Goal: Task Accomplishment & Management: Complete application form

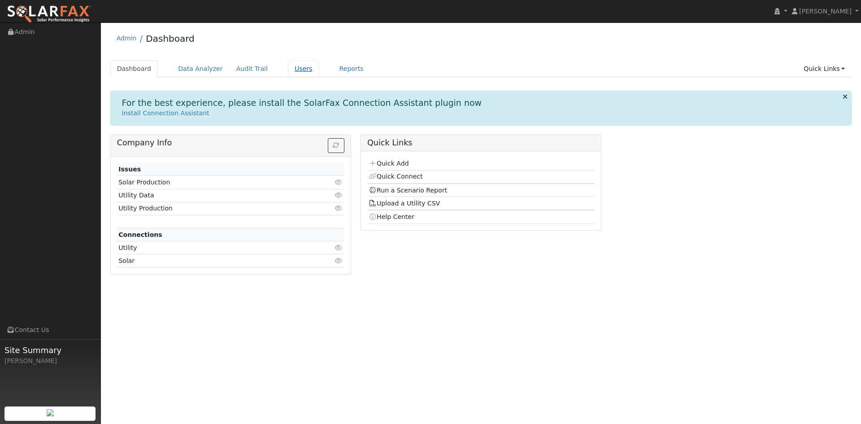
click at [319, 77] on link "Users" at bounding box center [303, 69] width 31 height 17
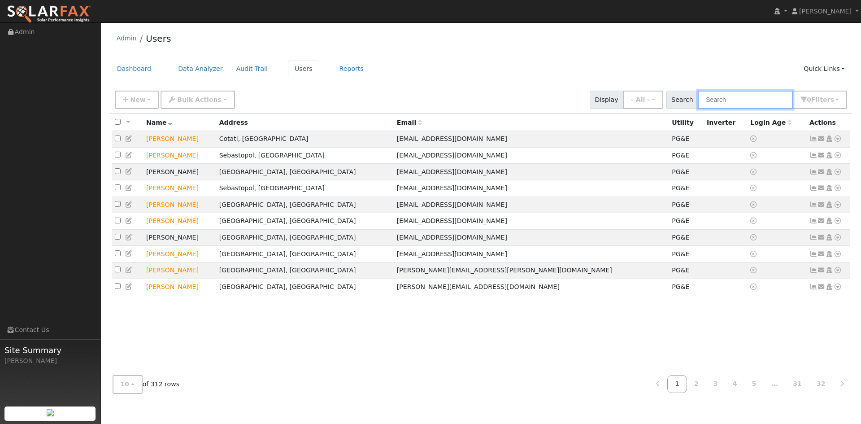
click at [720, 109] on input "text" at bounding box center [745, 100] width 95 height 18
click at [706, 109] on input "text" at bounding box center [745, 100] width 95 height 18
click at [144, 103] on span "New" at bounding box center [137, 99] width 15 height 7
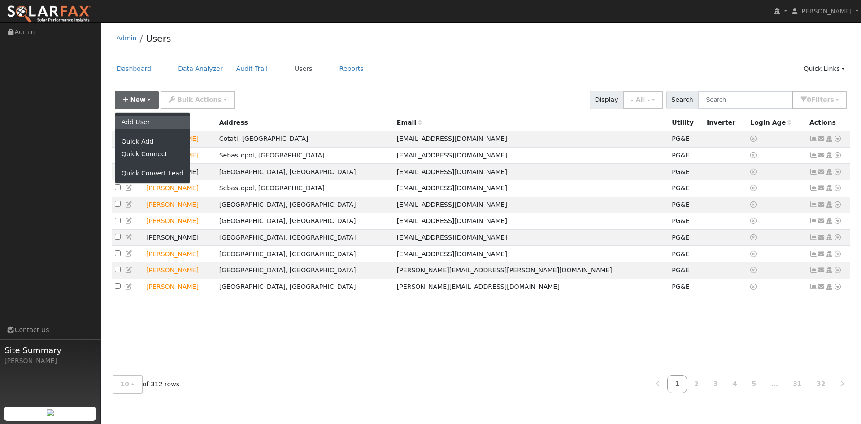
click at [141, 128] on link "Add User" at bounding box center [152, 122] width 74 height 13
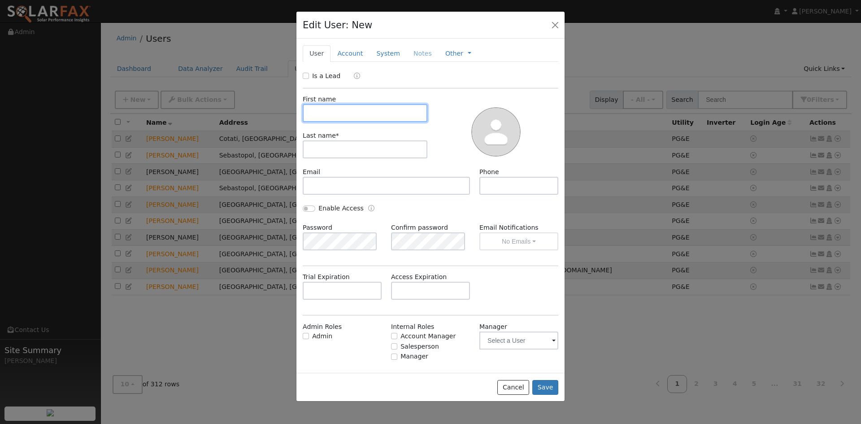
click at [374, 122] on input "text" at bounding box center [365, 113] width 125 height 18
type input "Samuel"
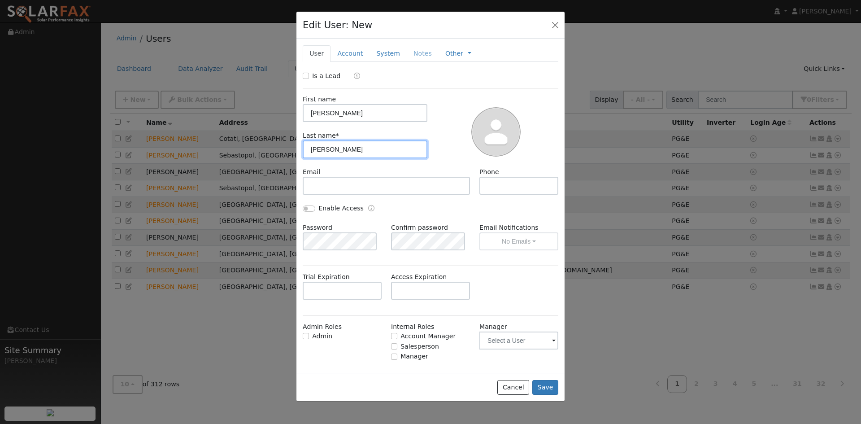
type input "Cohen"
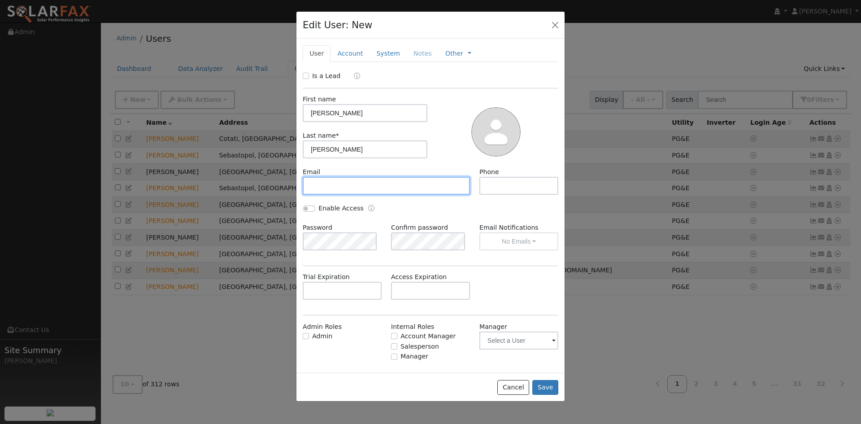
click at [409, 195] on input "text" at bounding box center [386, 186] width 167 height 18
paste input "cohenhicksproperty@gmail.com"
type input "cohenhicksproperty@gmail.com"
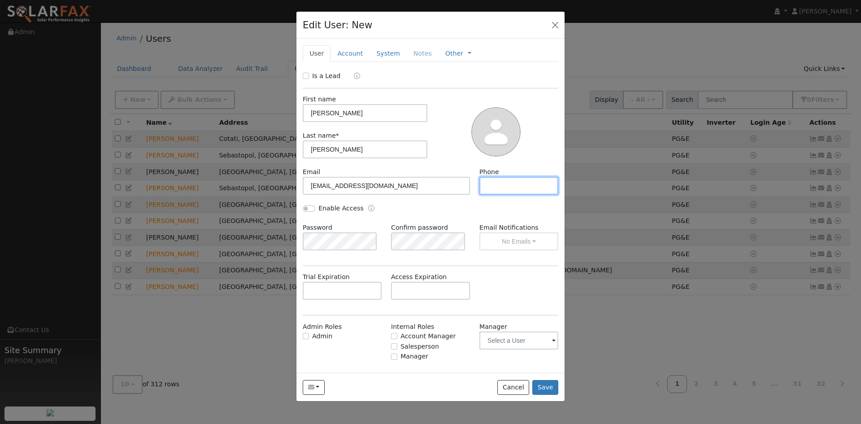
click at [500, 195] on input "text" at bounding box center [518, 186] width 79 height 18
click at [513, 195] on input "text" at bounding box center [518, 186] width 79 height 18
type input "2"
type input "5"
type input "4434740138"
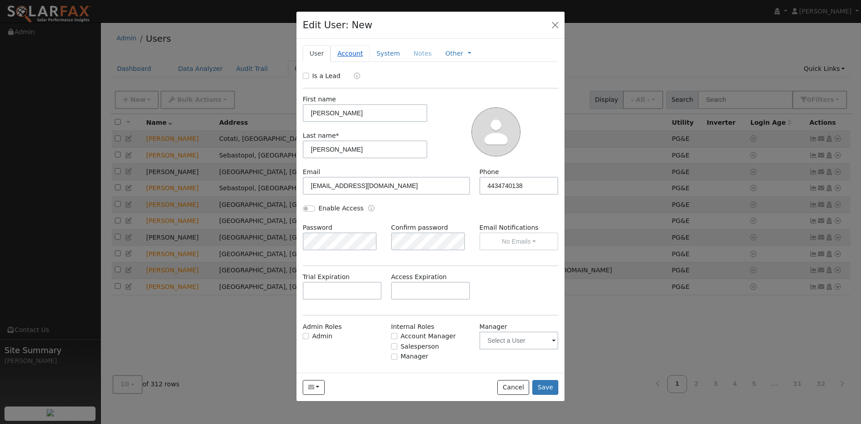
click at [368, 62] on link "Account" at bounding box center [349, 53] width 39 height 17
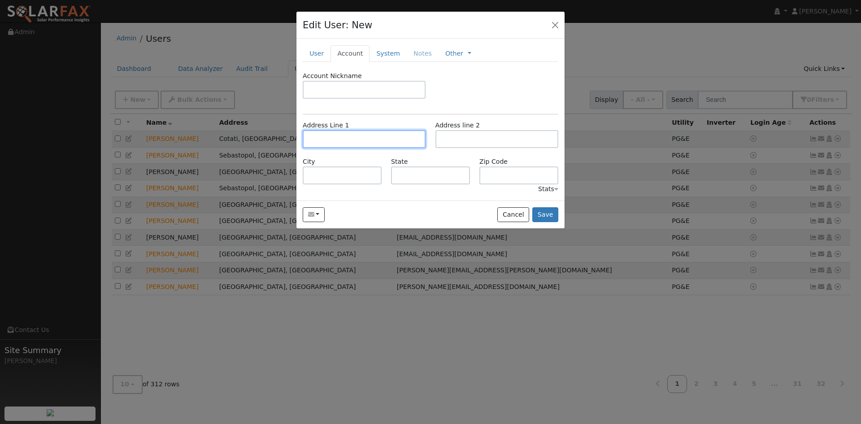
paste input "6195 Chileno Valley Road"
type input "6195 Chileno Valley Road"
type input "Petaluma"
type input "CA"
type input "94952"
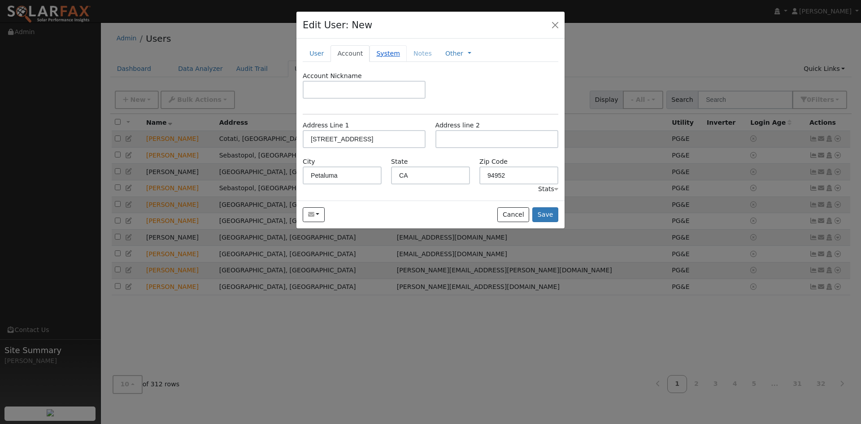
click at [406, 62] on link "System" at bounding box center [387, 53] width 37 height 17
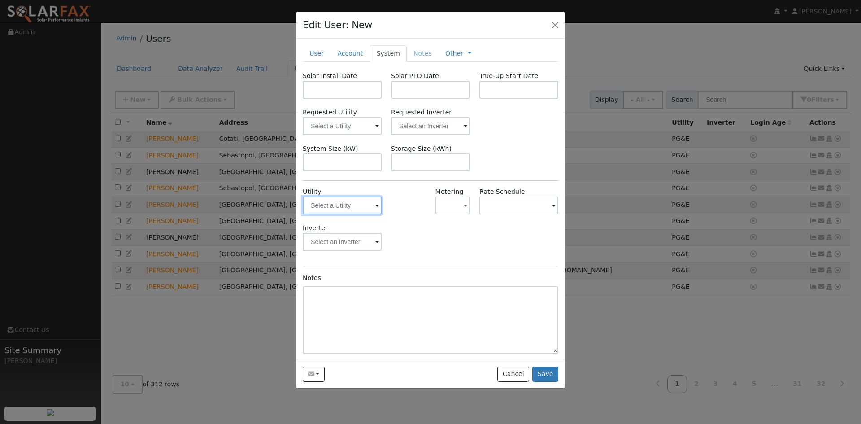
click at [362, 214] on input "text" at bounding box center [342, 205] width 79 height 18
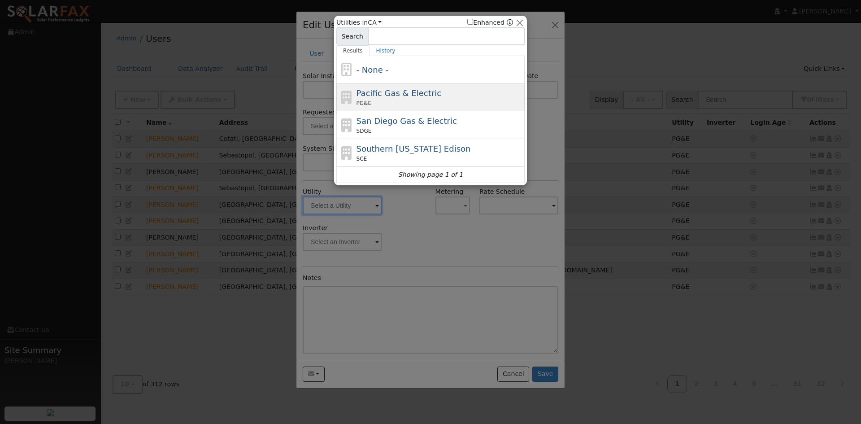
click at [403, 97] on span "Pacific Gas & Electric" at bounding box center [398, 92] width 85 height 9
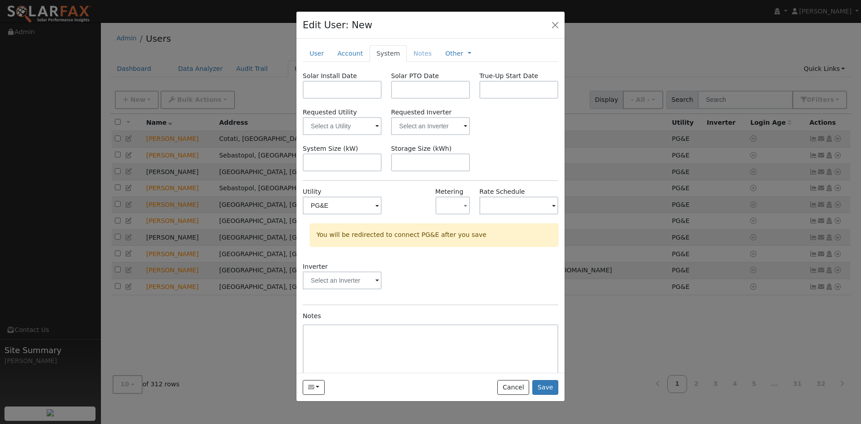
type input "PG&E"
click at [322, 60] on link "User" at bounding box center [317, 53] width 28 height 17
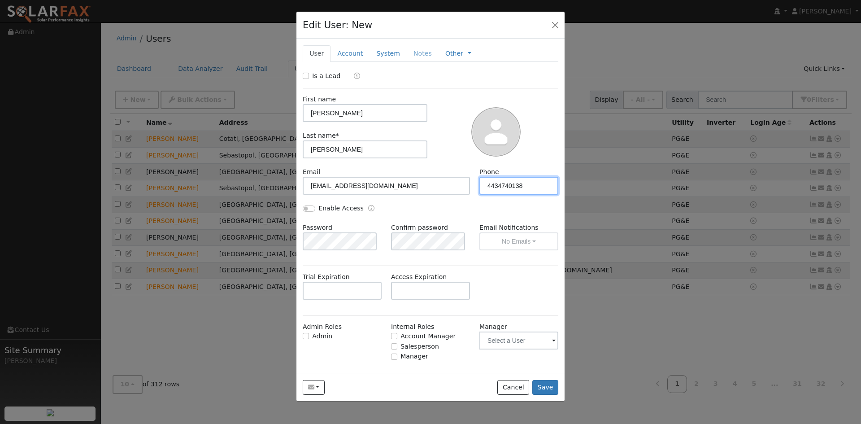
click at [496, 195] on input "4434740138" at bounding box center [518, 186] width 79 height 18
type input "443-474-0138"
click at [368, 62] on link "Account" at bounding box center [349, 53] width 39 height 17
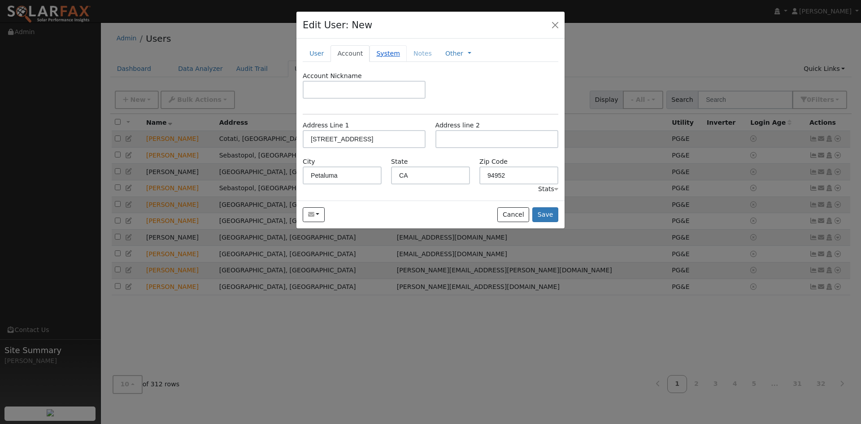
click at [407, 62] on link "System" at bounding box center [387, 53] width 37 height 17
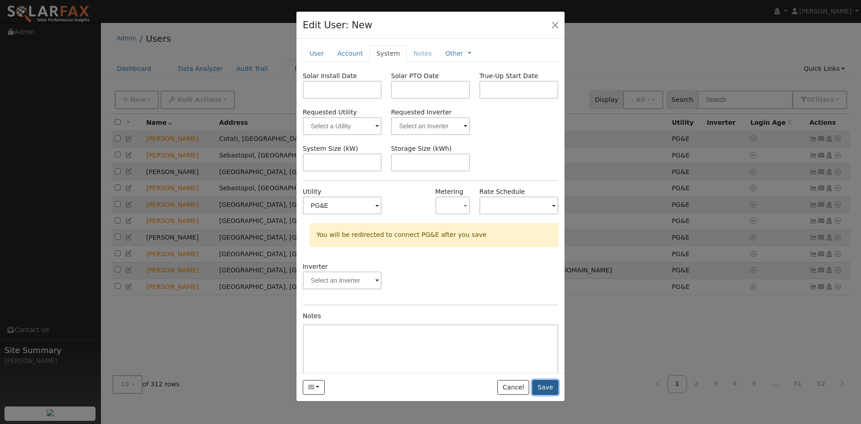
click at [543, 395] on button "Save" at bounding box center [545, 387] width 26 height 15
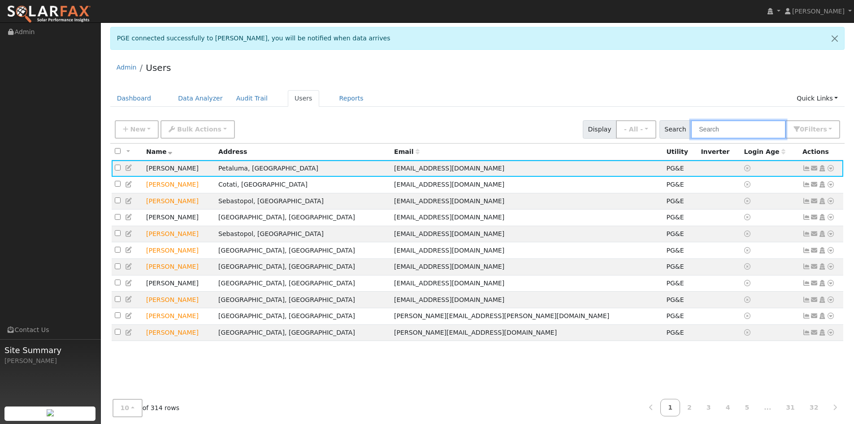
click at [691, 139] on input "text" at bounding box center [738, 129] width 95 height 18
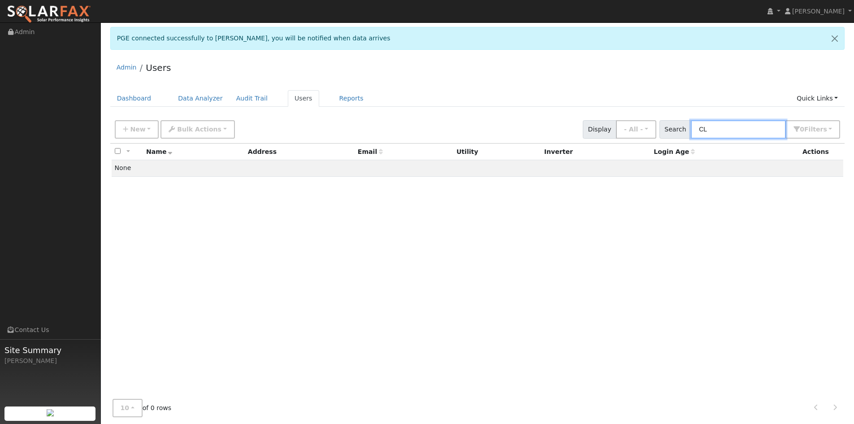
type input "C"
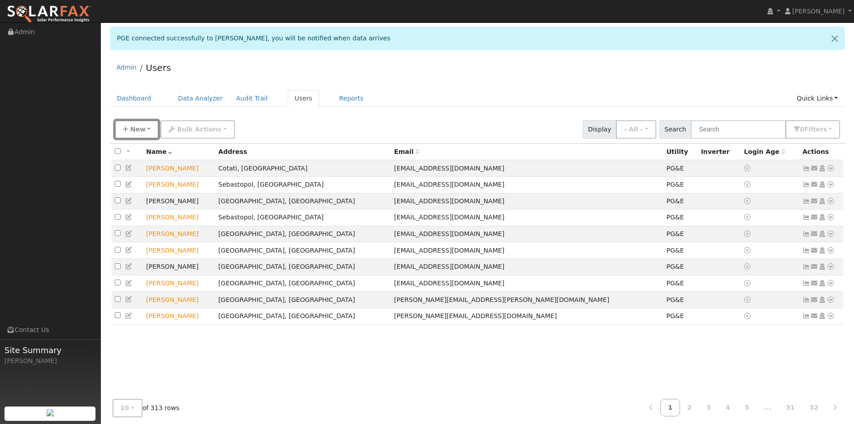
click at [152, 139] on button "New" at bounding box center [137, 129] width 44 height 18
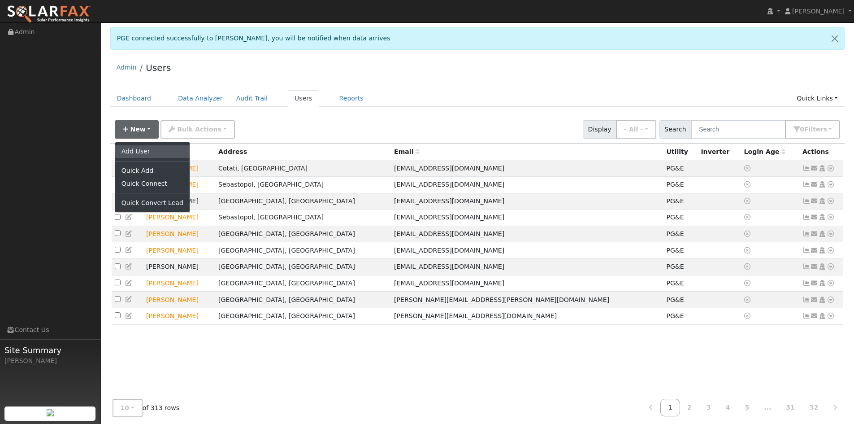
click at [182, 158] on link "Add User" at bounding box center [152, 151] width 74 height 13
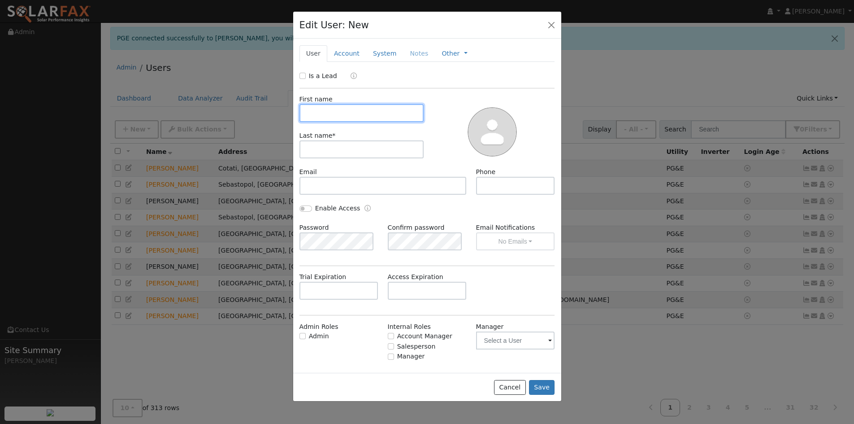
type input "j"
type input "[PERSON_NAME]"
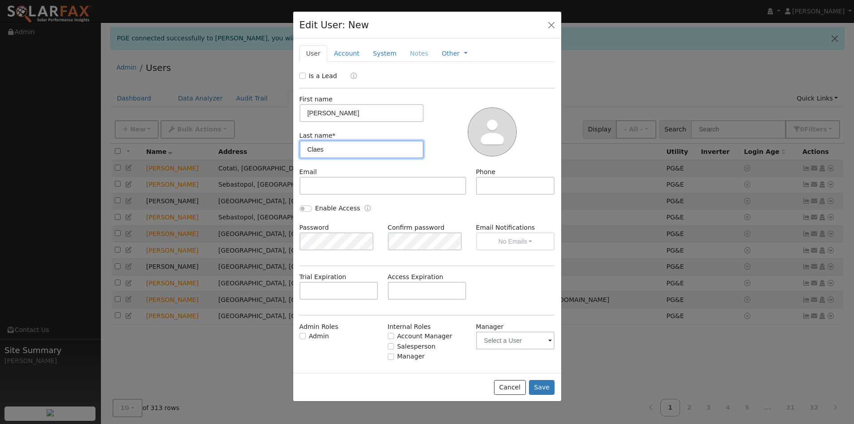
type input "Claes"
click at [495, 195] on input "text" at bounding box center [515, 186] width 79 height 18
type input "[PHONE_NUMBER]"
click at [304, 79] on input "Is a Lead" at bounding box center [303, 76] width 6 height 6
checkbox input "true"
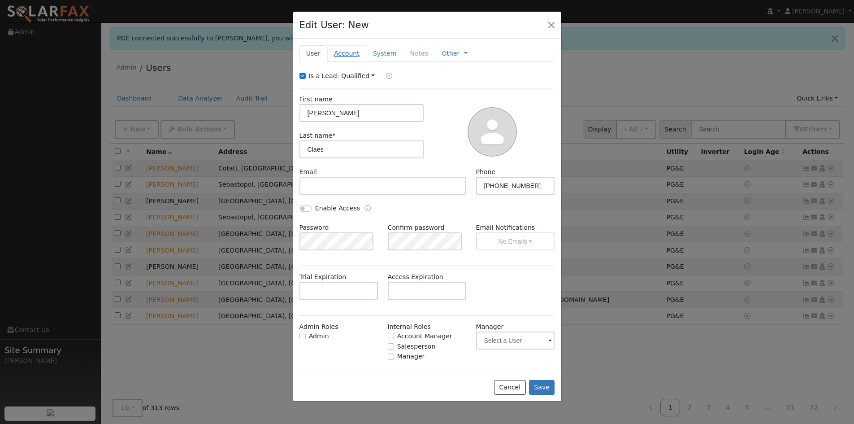
click at [350, 62] on link "Account" at bounding box center [346, 53] width 39 height 17
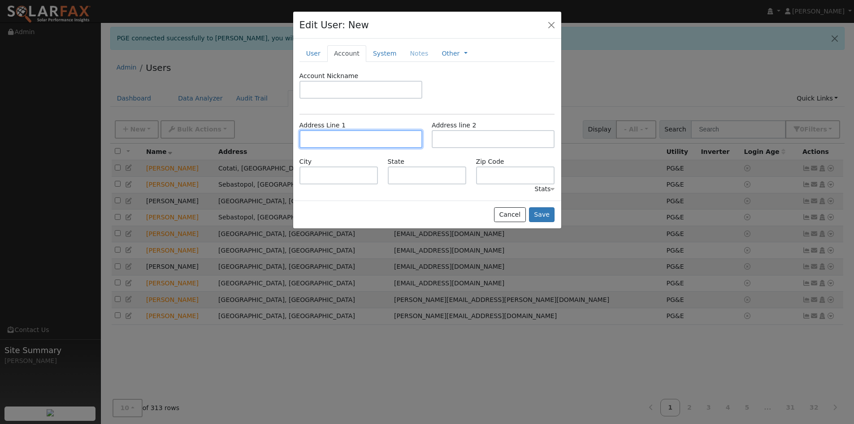
click at [348, 148] on input "text" at bounding box center [361, 139] width 123 height 18
paste input "84 Skipping Rock Way"
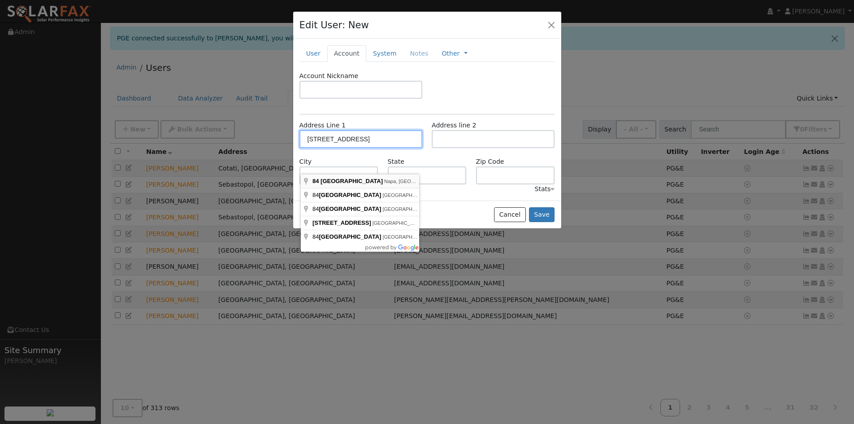
type input "84 Skipping Rock Way"
type input "Napa"
type input "CA"
type input "94558"
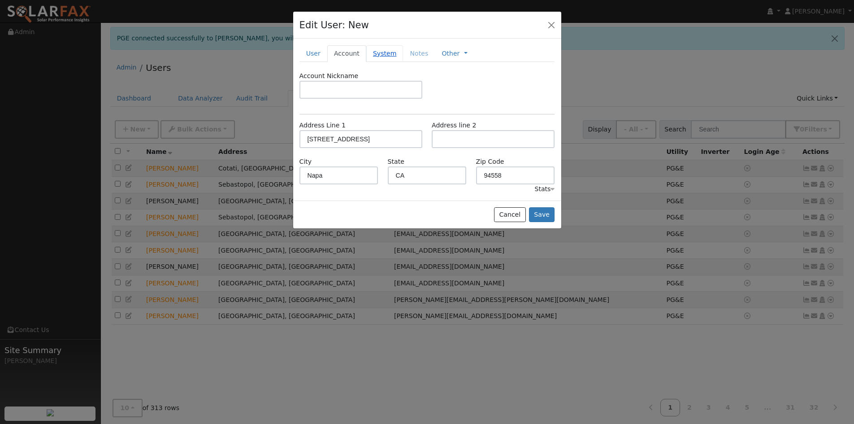
click at [401, 62] on link "System" at bounding box center [384, 53] width 37 height 17
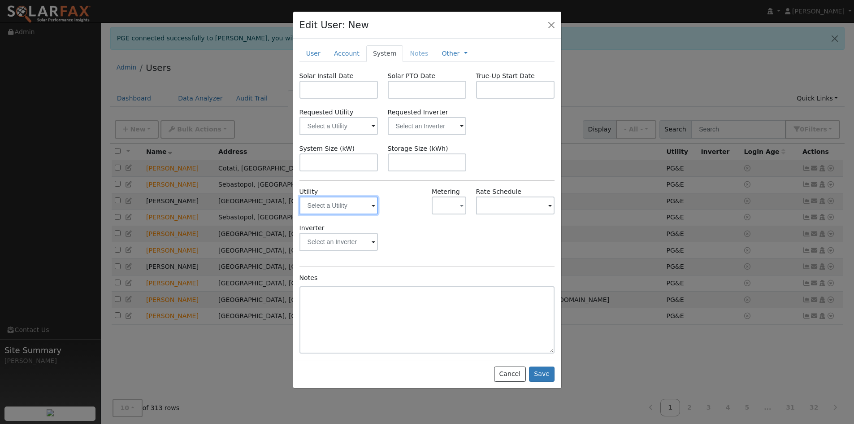
click at [363, 214] on input "text" at bounding box center [339, 205] width 79 height 18
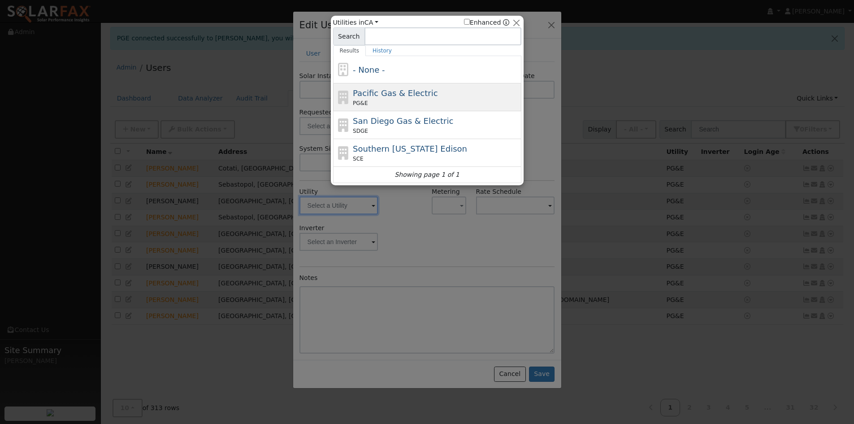
click at [391, 96] on span "Pacific Gas & Electric" at bounding box center [395, 92] width 85 height 9
type input "PG&E"
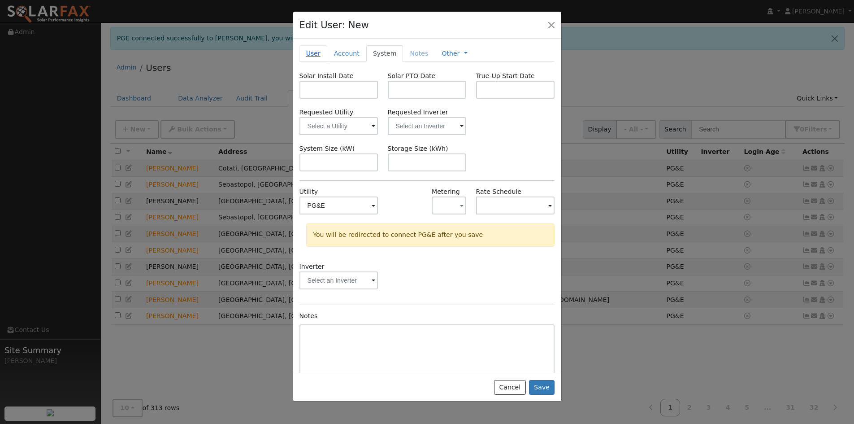
click at [310, 62] on link "User" at bounding box center [314, 53] width 28 height 17
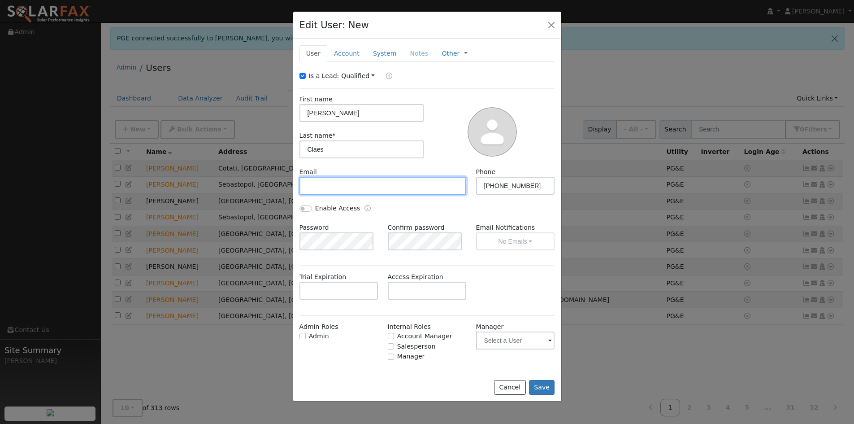
paste input "cazadero84@comcast.net"
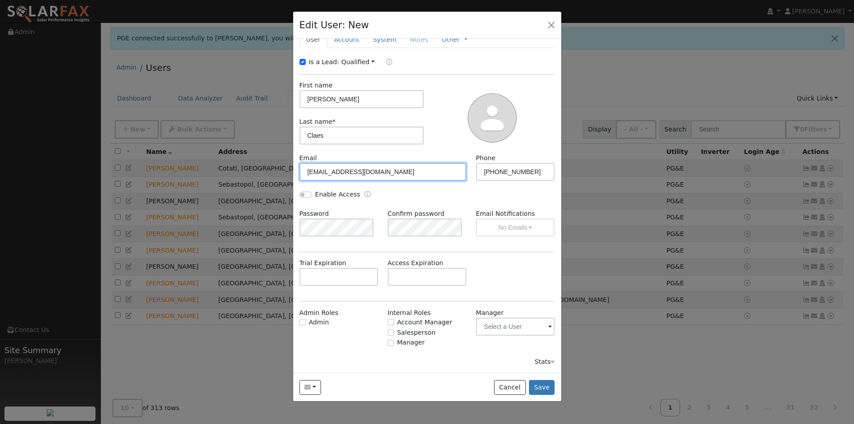
scroll to position [62, 0]
type input "cazadero84@comcast.net"
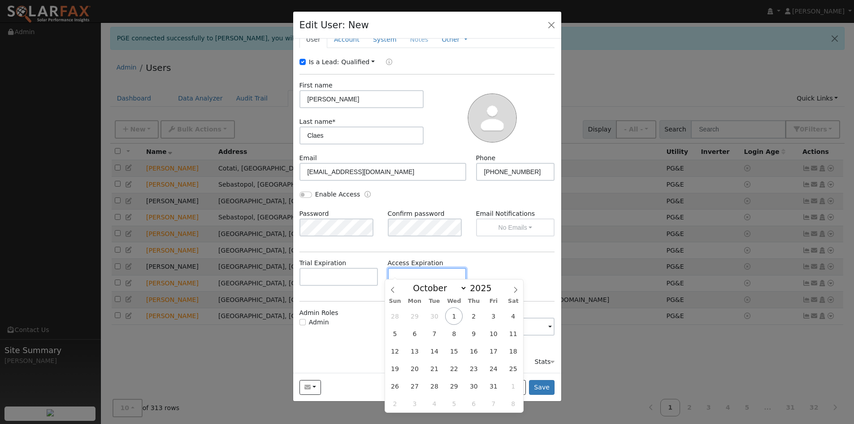
click at [419, 273] on input "text" at bounding box center [427, 277] width 79 height 18
click at [513, 289] on icon at bounding box center [516, 290] width 6 height 6
select select "11"
click at [459, 349] on span "17" at bounding box center [453, 350] width 17 height 17
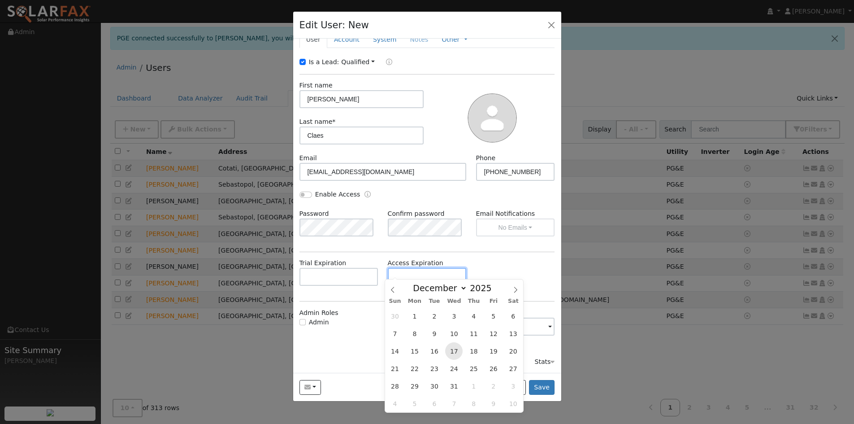
type input "12/17/2025"
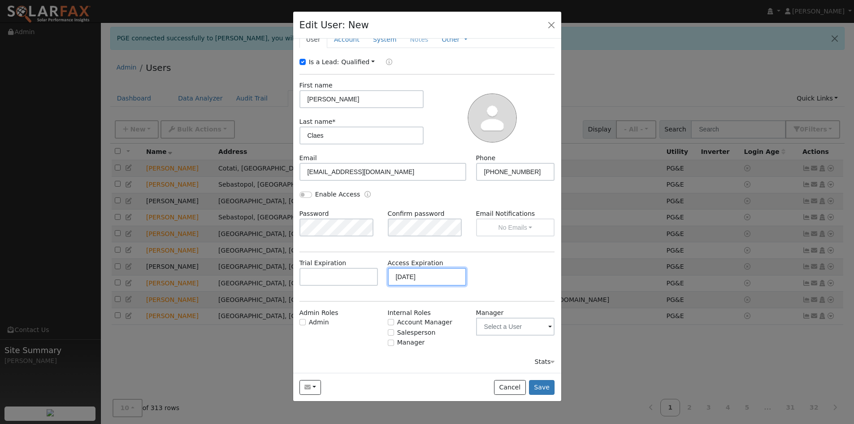
scroll to position [0, 0]
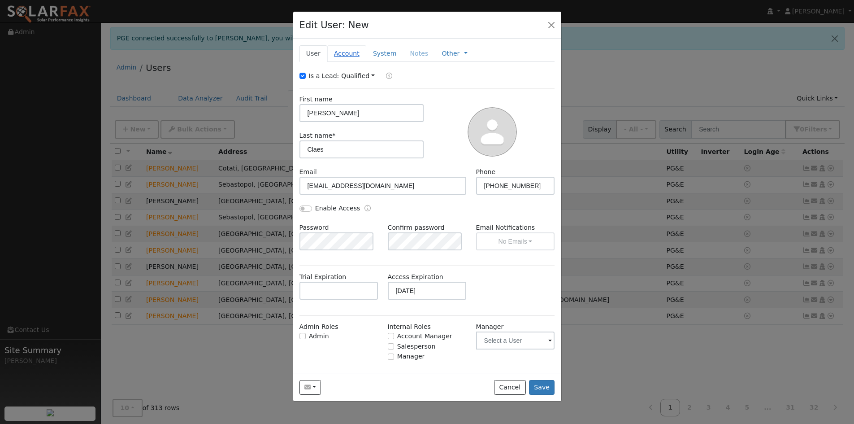
click at [361, 62] on link "Account" at bounding box center [346, 53] width 39 height 17
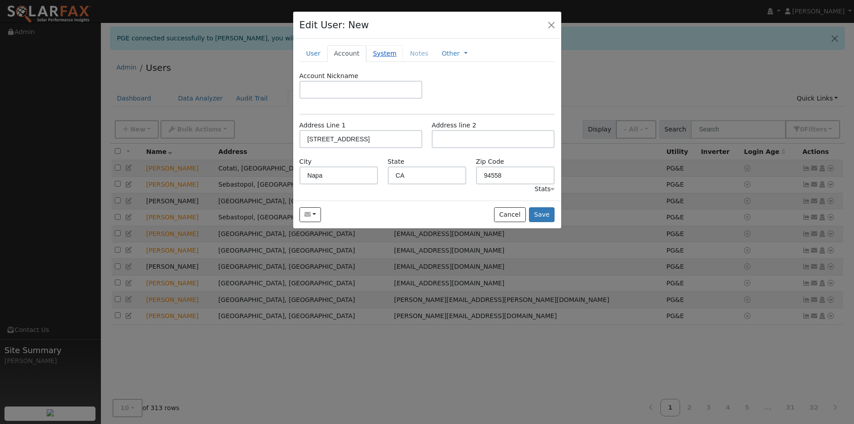
click at [392, 62] on link "System" at bounding box center [384, 53] width 37 height 17
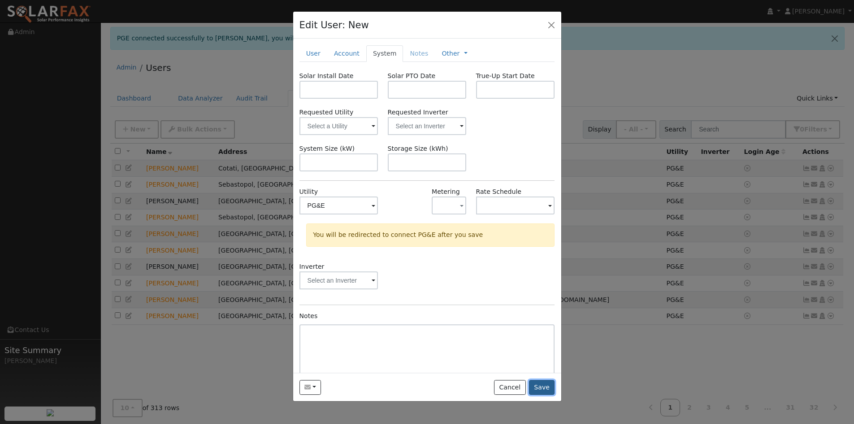
click at [538, 395] on button "Save" at bounding box center [542, 387] width 26 height 15
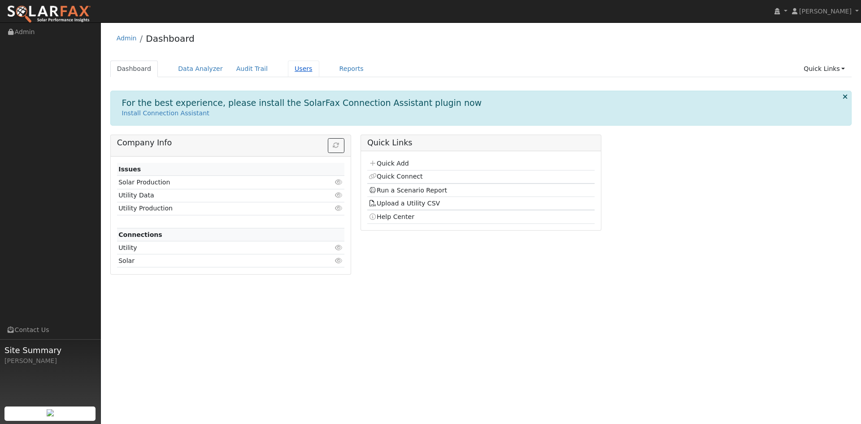
click at [319, 77] on link "Users" at bounding box center [303, 69] width 31 height 17
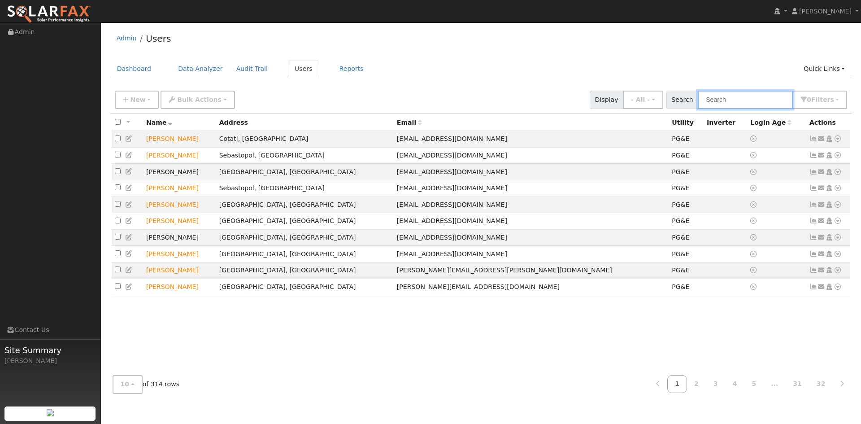
click at [720, 109] on input "text" at bounding box center [745, 100] width 95 height 18
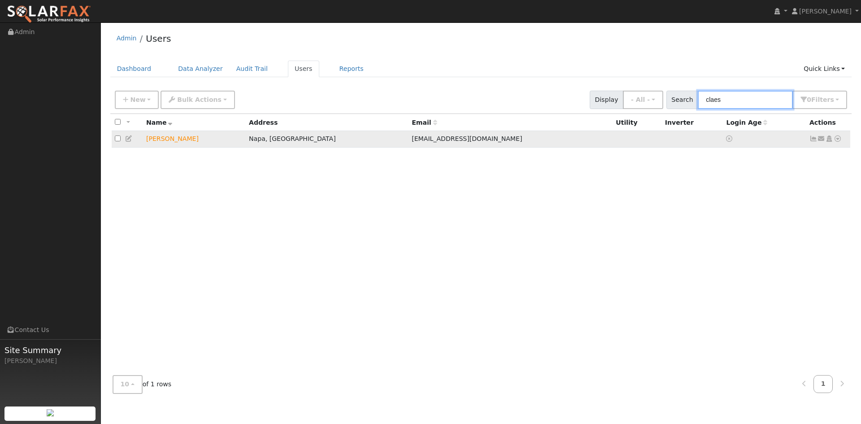
type input "claes"
click at [133, 142] on icon at bounding box center [129, 138] width 8 height 6
type input "12/17/2025"
checkbox input "true"
type input "Jean"
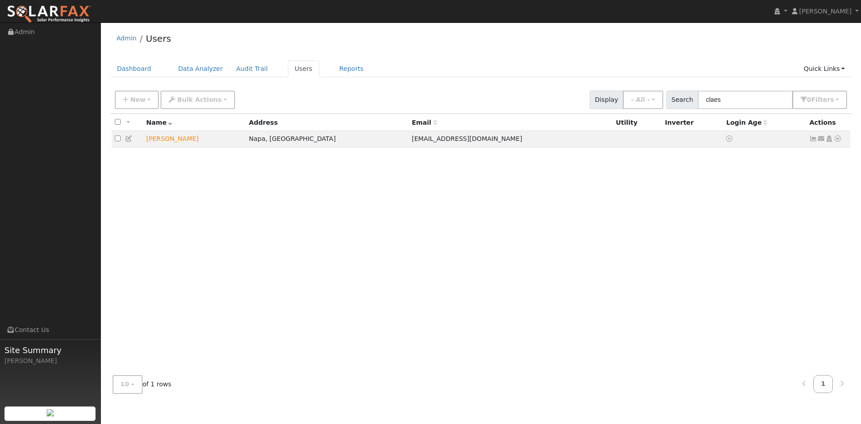
type input "Claes"
type input "cazadero84@comcast.net"
type input "406-600-7207"
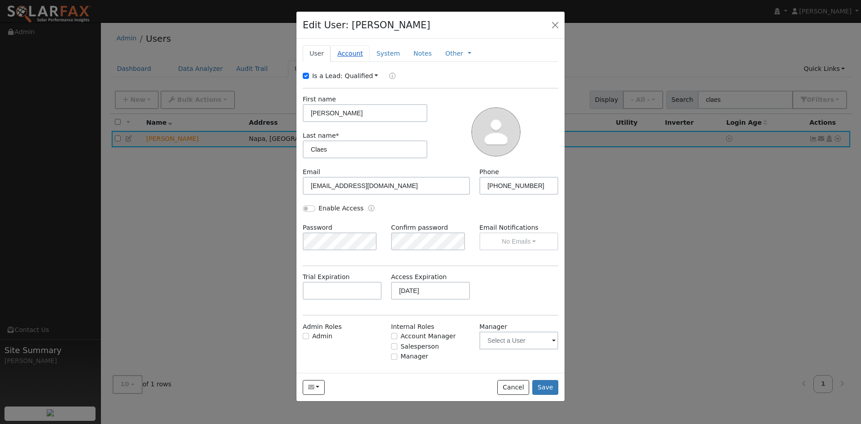
click at [365, 62] on link "Account" at bounding box center [349, 53] width 39 height 17
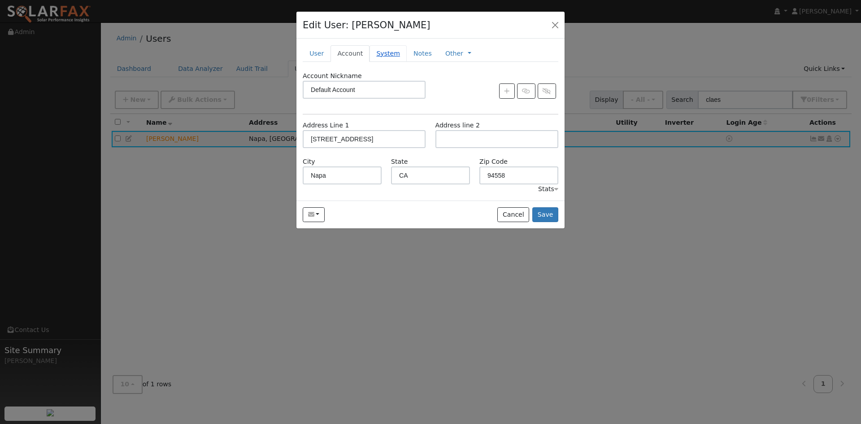
drag, startPoint x: 408, startPoint y: 63, endPoint x: 408, endPoint y: 68, distance: 4.5
click at [407, 62] on link "System" at bounding box center [387, 53] width 37 height 17
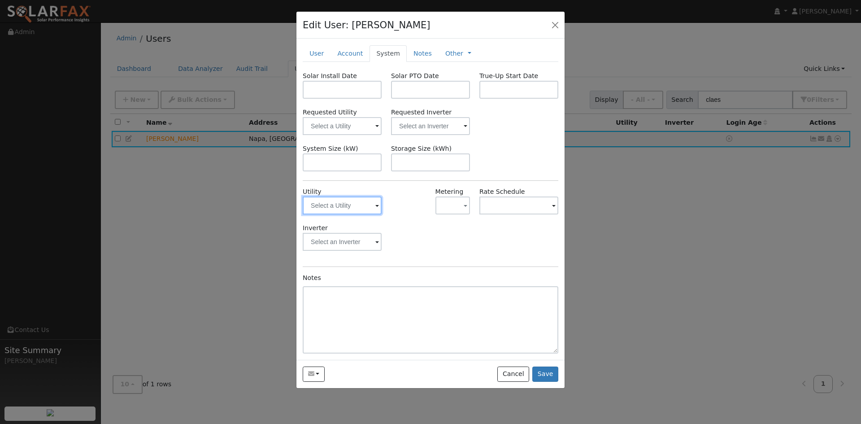
click at [366, 214] on input "text" at bounding box center [342, 205] width 79 height 18
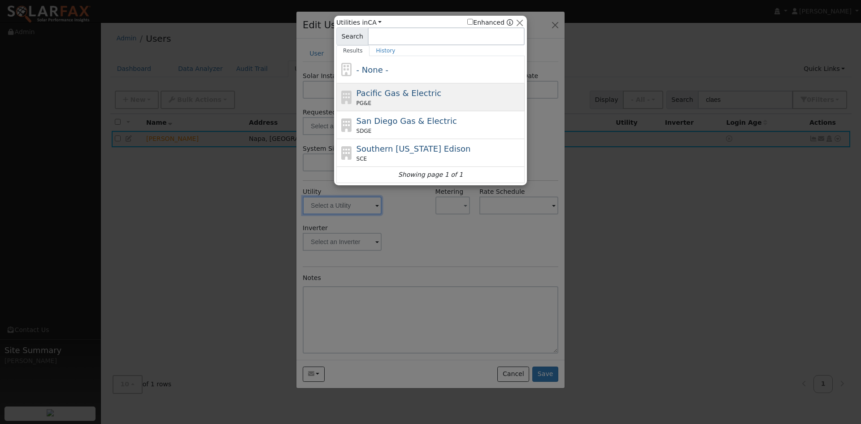
click at [394, 102] on div "Pacific Gas & Electric PG&E" at bounding box center [439, 97] width 166 height 20
type input "PG&E"
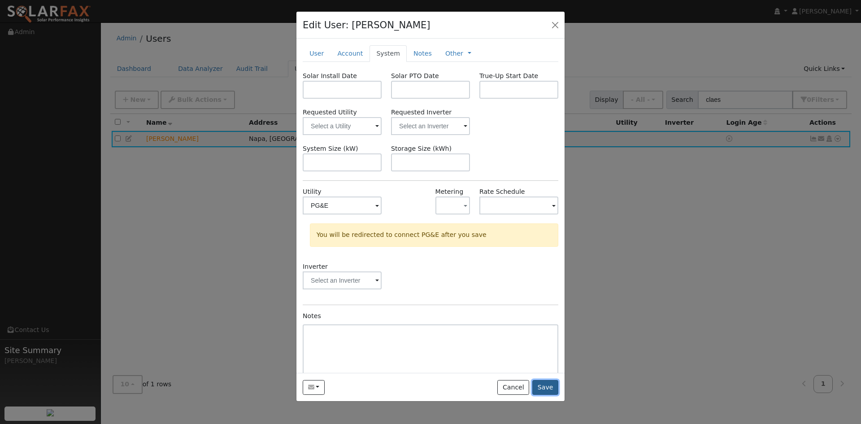
click at [541, 395] on button "Save" at bounding box center [545, 387] width 26 height 15
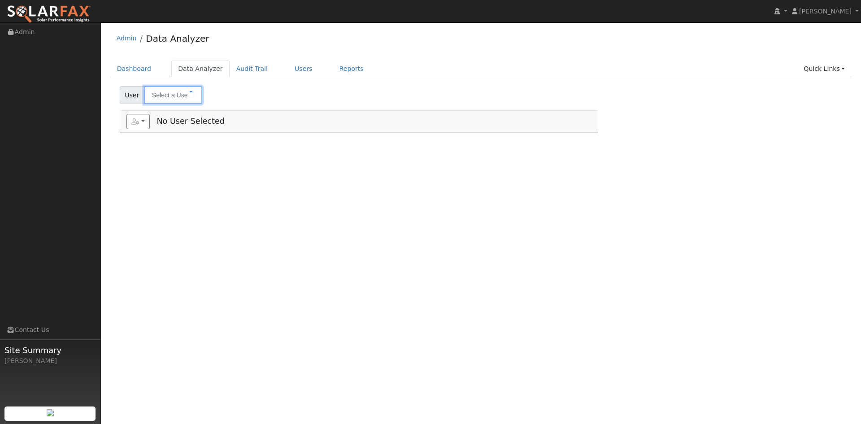
type input "[PERSON_NAME]"
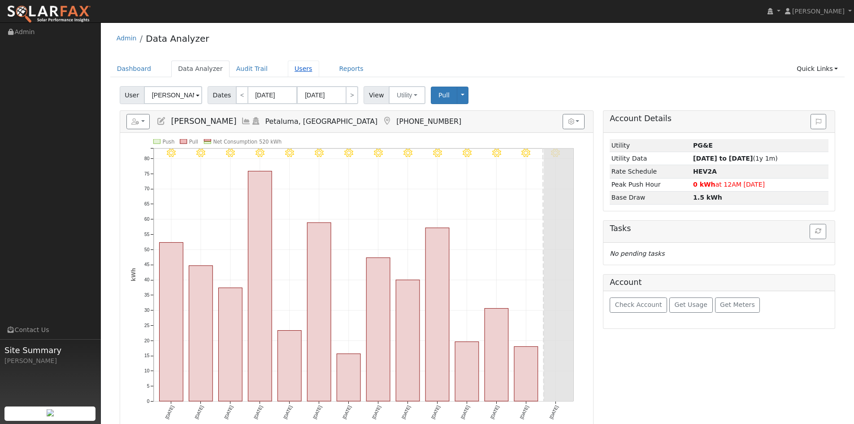
click at [316, 74] on link "Users" at bounding box center [303, 69] width 31 height 17
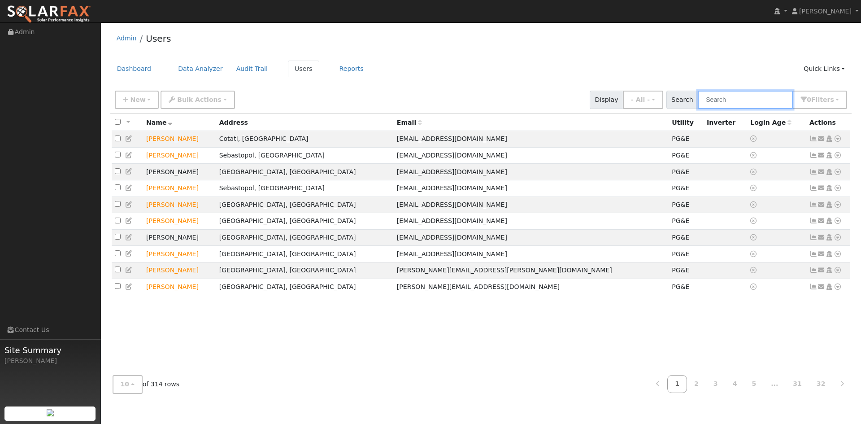
click at [698, 109] on input "text" at bounding box center [745, 100] width 95 height 18
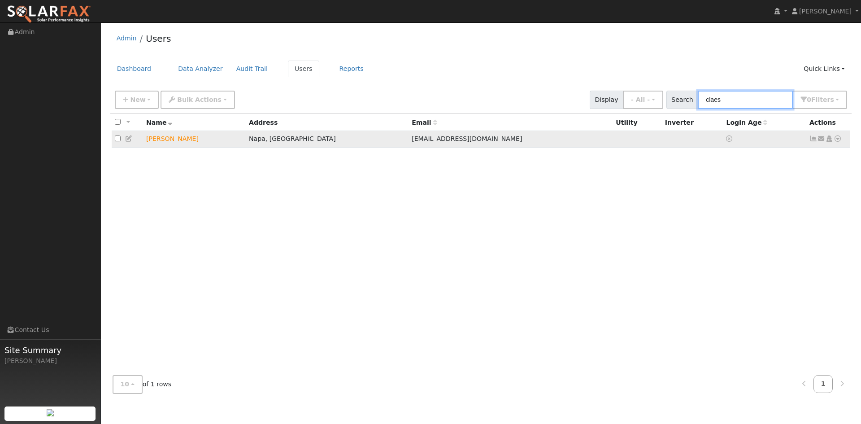
type input "claes"
click at [133, 142] on icon at bounding box center [129, 138] width 8 height 6
type input "[DATE]"
checkbox input "true"
type input "[PERSON_NAME]"
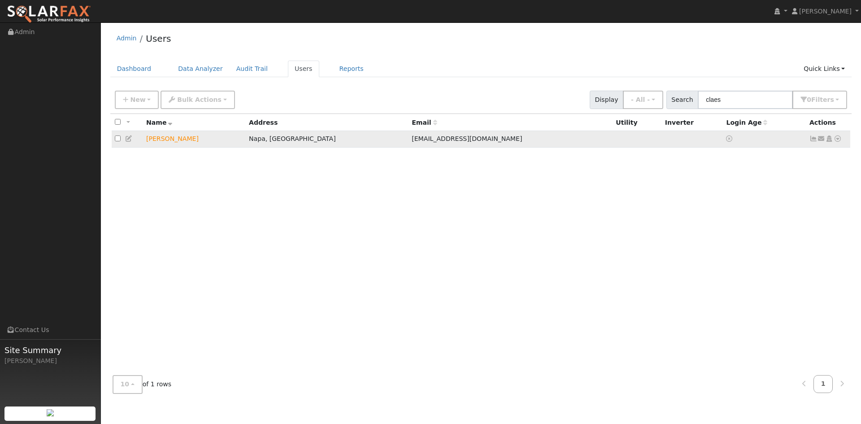
type input "Claes"
type input "[EMAIL_ADDRESS][DOMAIN_NAME]"
type input "[PHONE_NUMBER]"
type input "Default Account"
type input "[STREET_ADDRESS]"
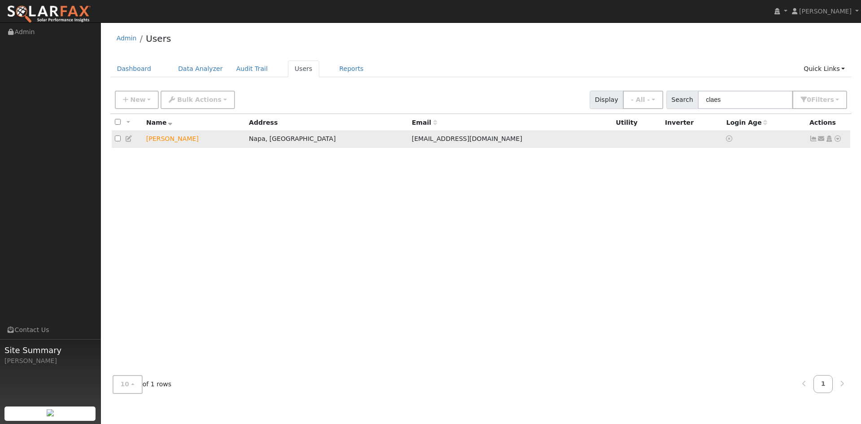
type input "Napa"
type input "CA"
type input "94558"
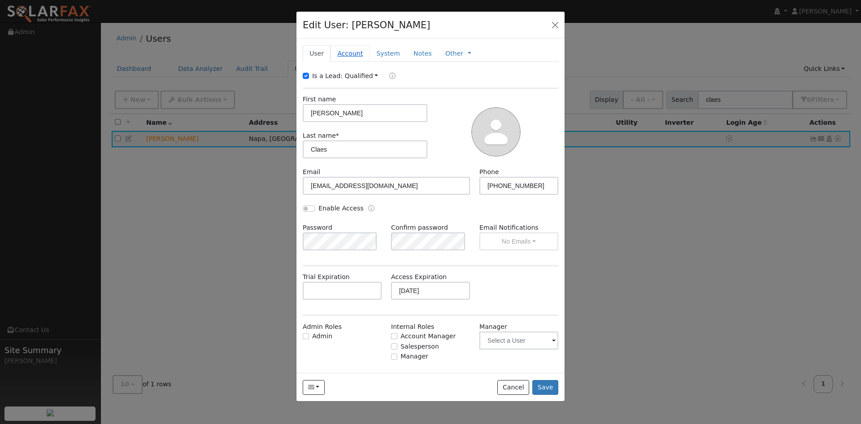
click at [361, 62] on link "Account" at bounding box center [349, 53] width 39 height 17
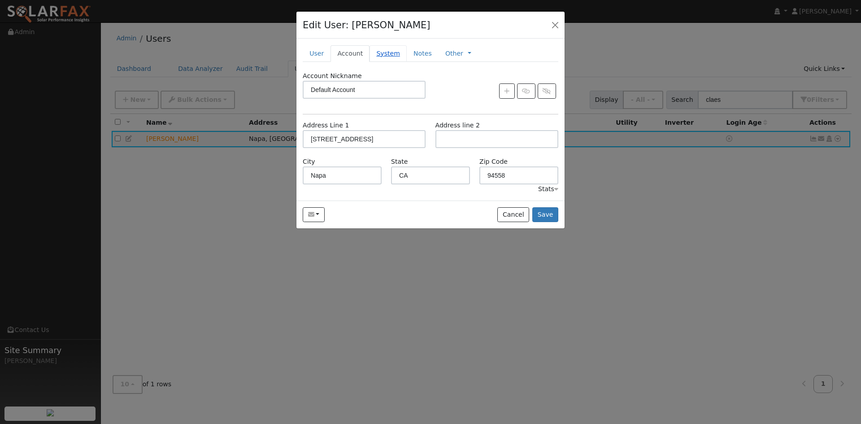
click at [407, 62] on link "System" at bounding box center [387, 53] width 37 height 17
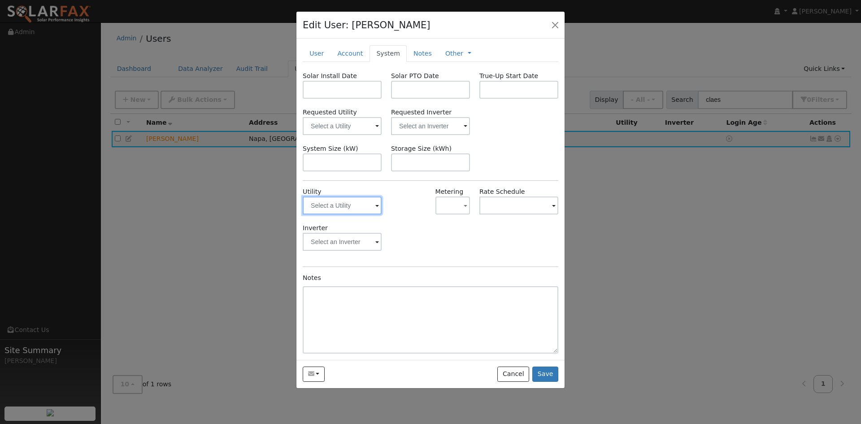
click at [365, 214] on input "text" at bounding box center [342, 205] width 79 height 18
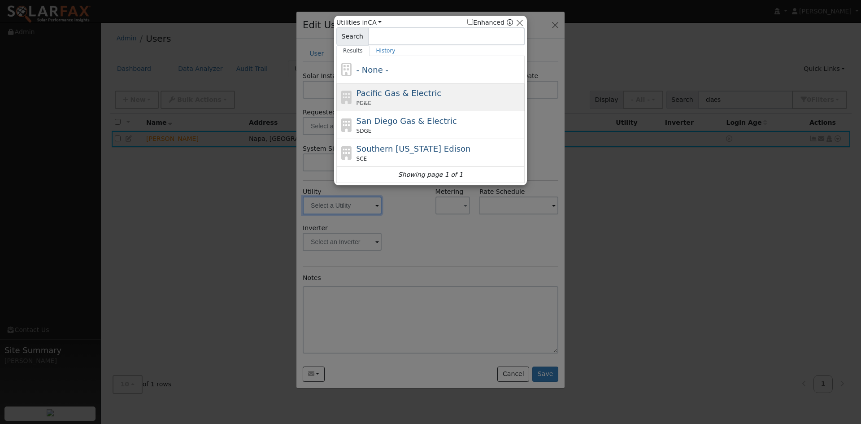
click at [388, 101] on div "Pacific Gas & Electric PG&E" at bounding box center [439, 97] width 166 height 20
type input "PG&E"
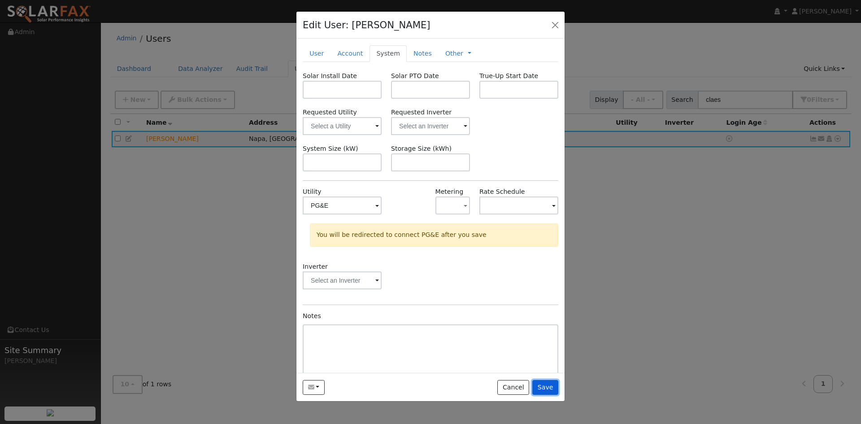
click at [543, 395] on button "Save" at bounding box center [545, 387] width 26 height 15
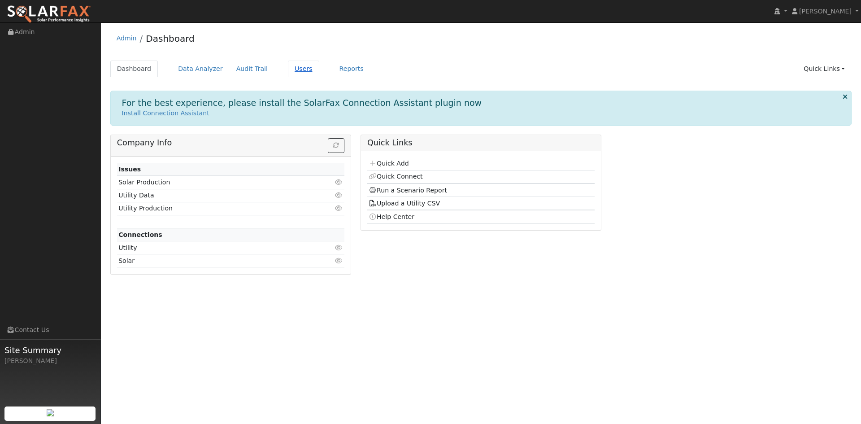
click at [319, 72] on link "Users" at bounding box center [303, 69] width 31 height 17
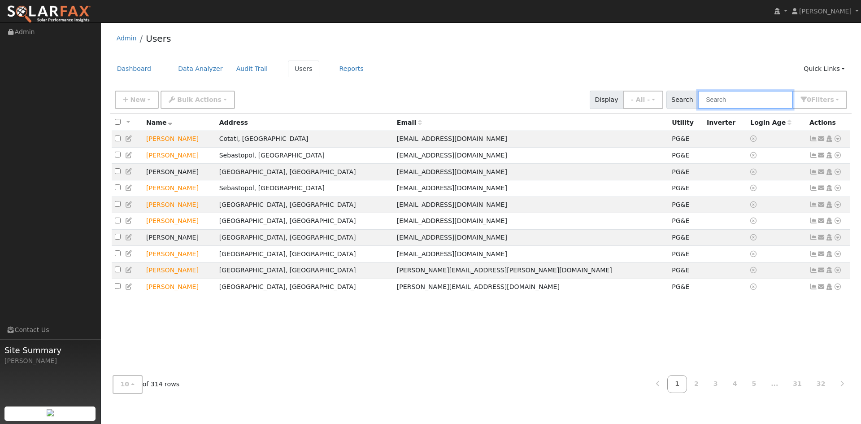
click at [698, 109] on input "text" at bounding box center [745, 100] width 95 height 18
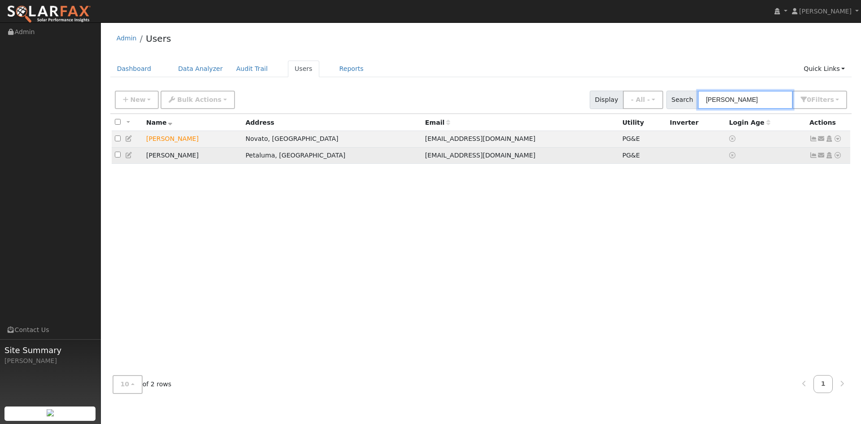
type input "[PERSON_NAME]"
click at [835, 158] on icon at bounding box center [838, 155] width 8 height 6
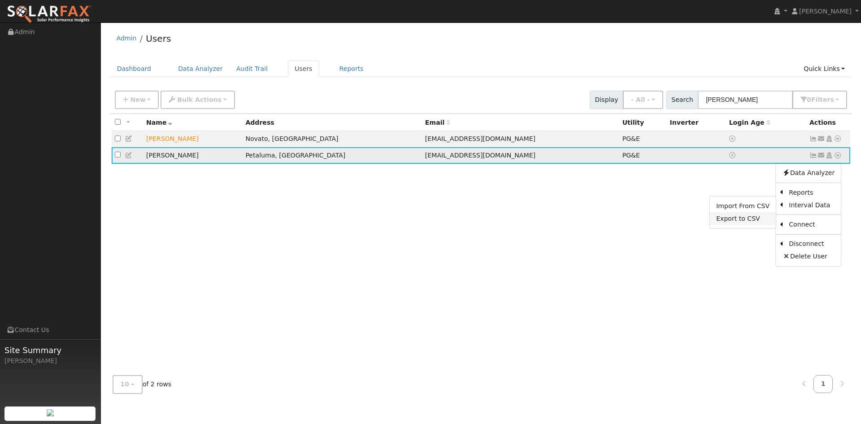
click at [739, 225] on link "Export to CSV" at bounding box center [743, 218] width 66 height 13
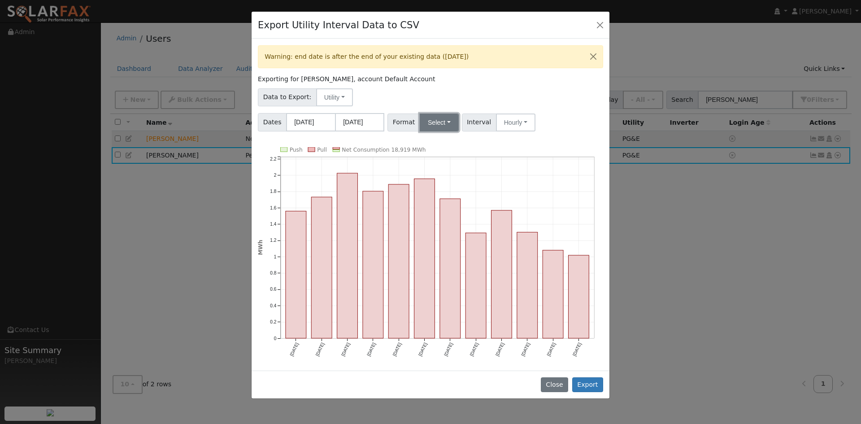
click at [452, 131] on button "Select" at bounding box center [439, 122] width 39 height 18
click at [468, 243] on link "Solargraf" at bounding box center [457, 237] width 64 height 13
click at [588, 392] on button "Export" at bounding box center [587, 384] width 31 height 15
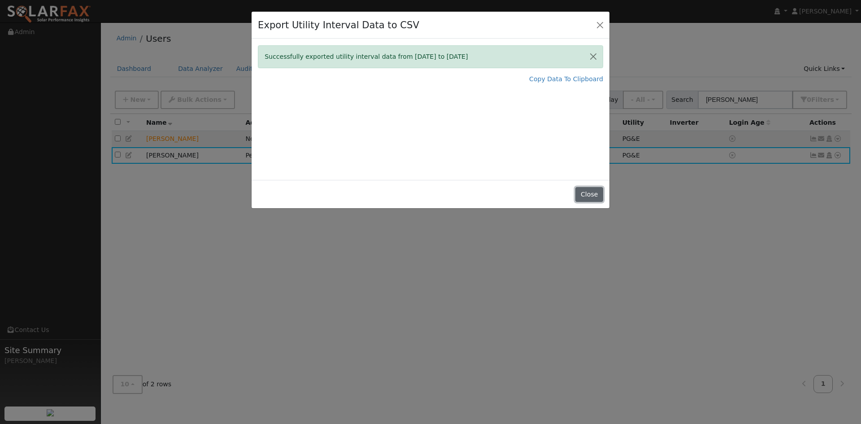
click at [586, 202] on button "Close" at bounding box center [588, 194] width 27 height 15
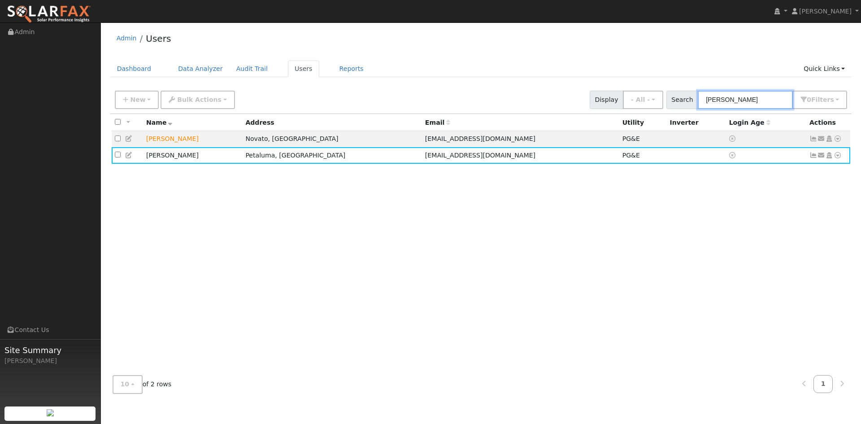
click at [698, 109] on input "[PERSON_NAME]" at bounding box center [745, 100] width 95 height 18
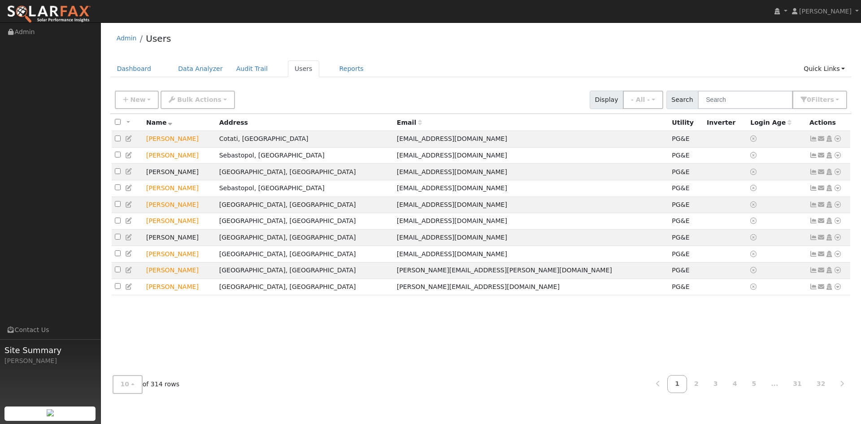
click at [586, 385] on div "10 10 25 50 100 of 314 rows 1 2 3 4 5 ... 31 32" at bounding box center [481, 384] width 742 height 32
click at [586, 384] on div "10 10 25 50 100 of 314 rows 1 2 3 4 5 ... 31 32" at bounding box center [481, 384] width 742 height 32
click at [590, 62] on div "Admin Users Dashboard Data Analyzer Audit Trail Users Reports Quick Links Quick…" at bounding box center [480, 214] width 751 height 374
click at [716, 109] on input "text" at bounding box center [745, 100] width 95 height 18
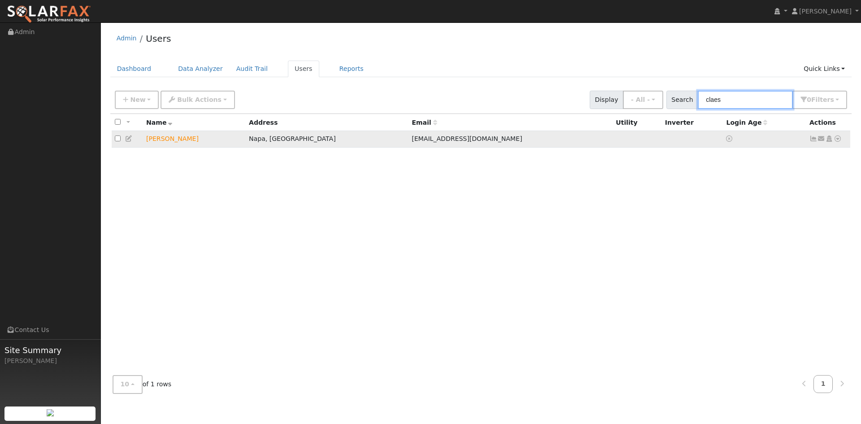
type input "claes"
click at [132, 142] on icon at bounding box center [129, 138] width 8 height 6
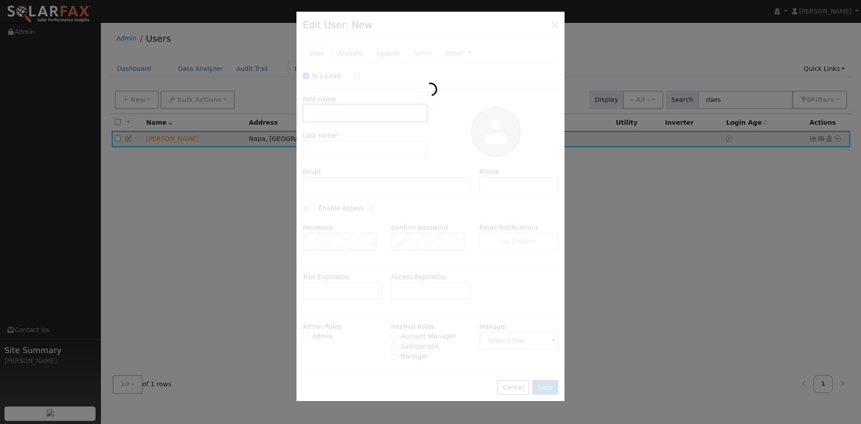
type input "[DATE]"
checkbox input "true"
type input "[PERSON_NAME]"
type input "Claes"
type input "[EMAIL_ADDRESS][DOMAIN_NAME]"
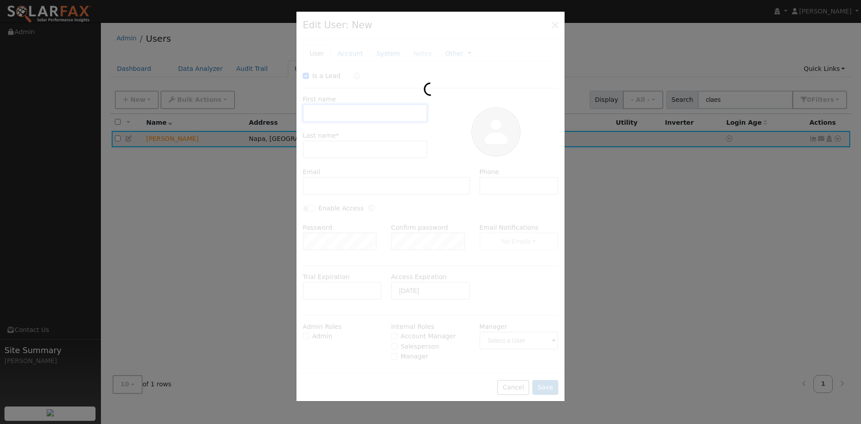
type input "[PHONE_NUMBER]"
type input "Default Account"
type input "[STREET_ADDRESS]"
type input "Napa"
type input "CA"
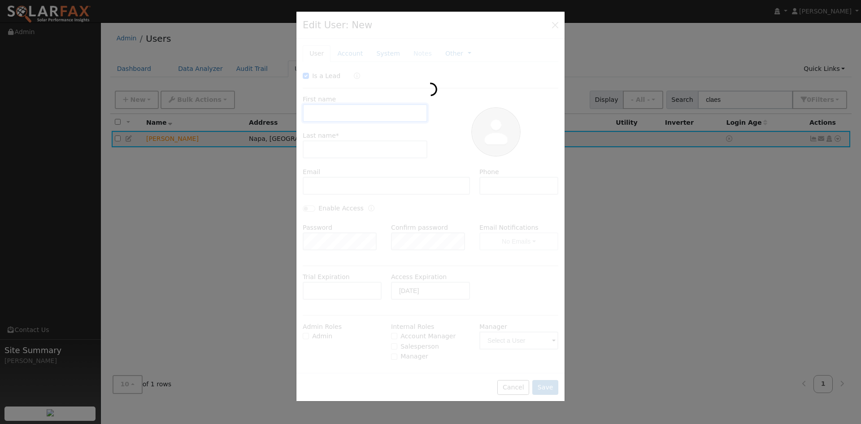
type input "94558"
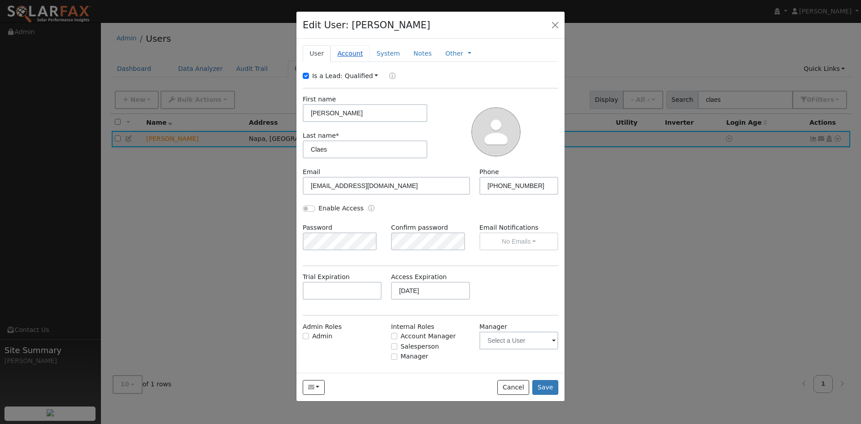
click at [364, 62] on link "Account" at bounding box center [349, 53] width 39 height 17
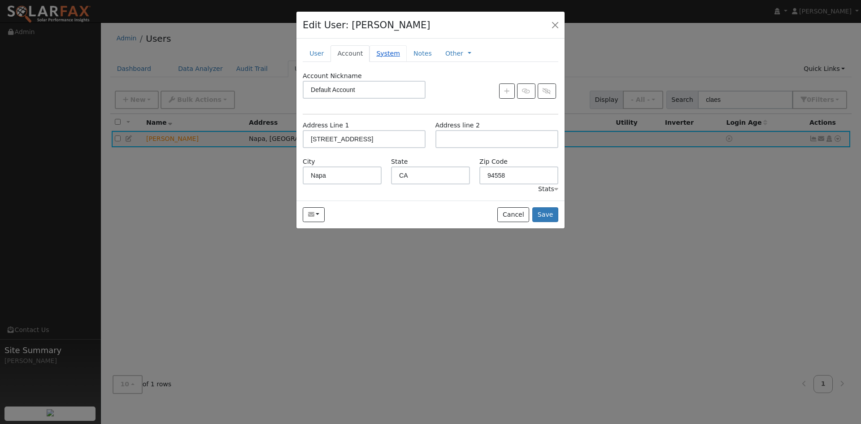
click at [400, 62] on link "System" at bounding box center [387, 53] width 37 height 17
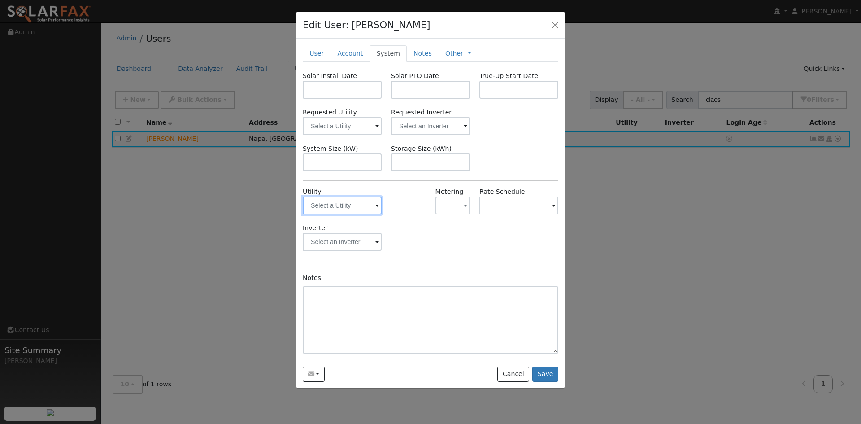
click at [370, 214] on input "text" at bounding box center [342, 205] width 79 height 18
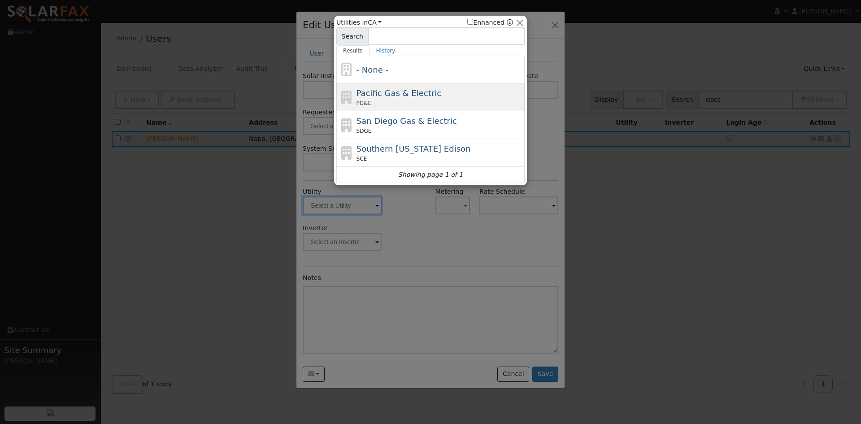
click at [385, 98] on span "Pacific Gas & Electric" at bounding box center [398, 92] width 85 height 9
type input "PG&E"
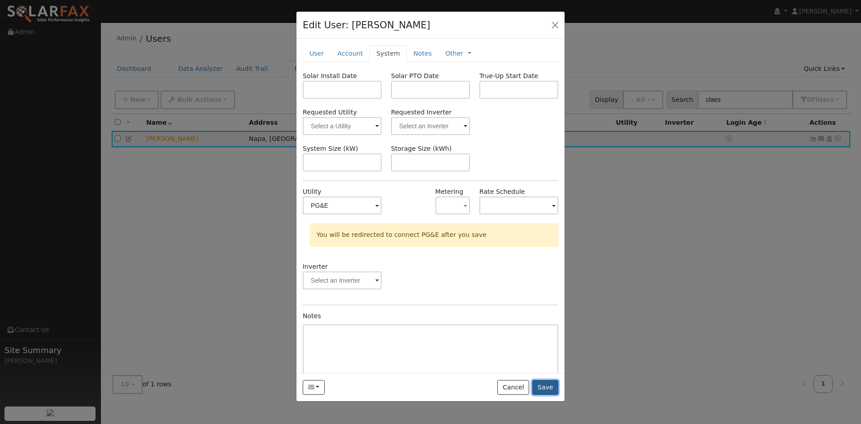
click at [541, 395] on button "Save" at bounding box center [545, 387] width 26 height 15
